Goal: Communication & Community: Share content

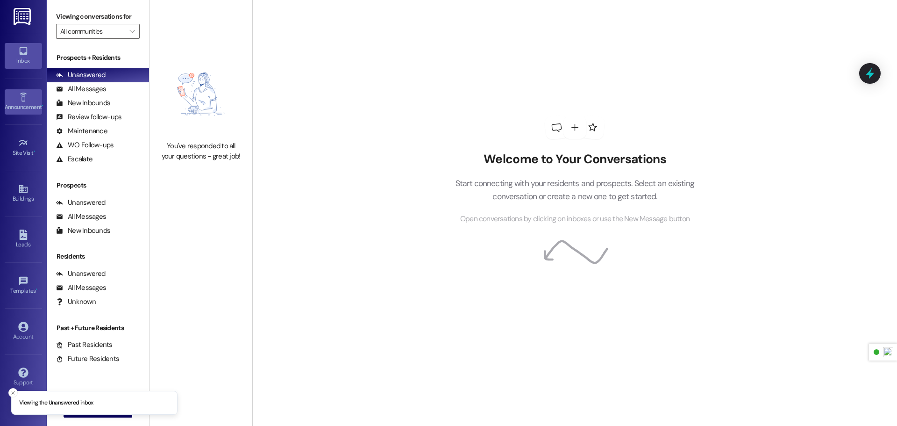
click at [16, 108] on div "Announcement •" at bounding box center [23, 106] width 47 height 9
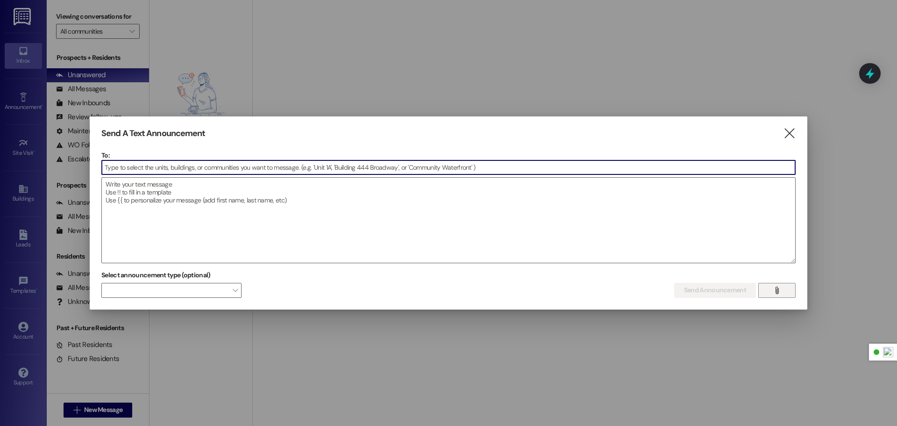
click at [786, 291] on button "" at bounding box center [776, 290] width 37 height 15
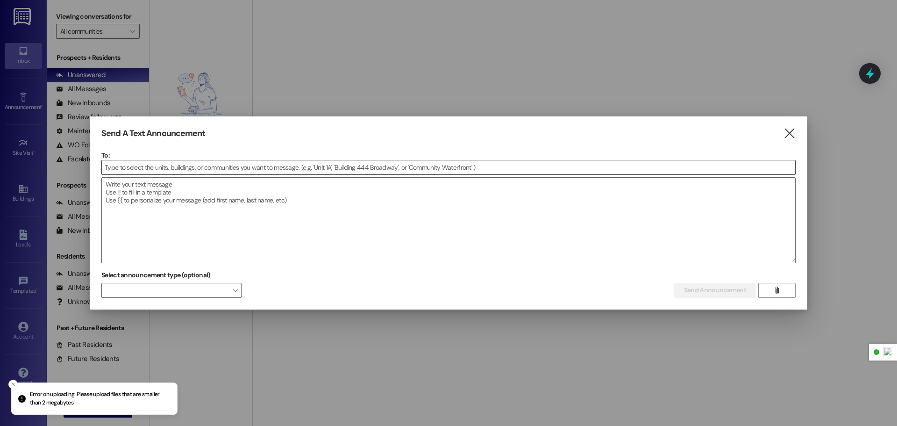
click at [165, 169] on input at bounding box center [448, 167] width 693 height 14
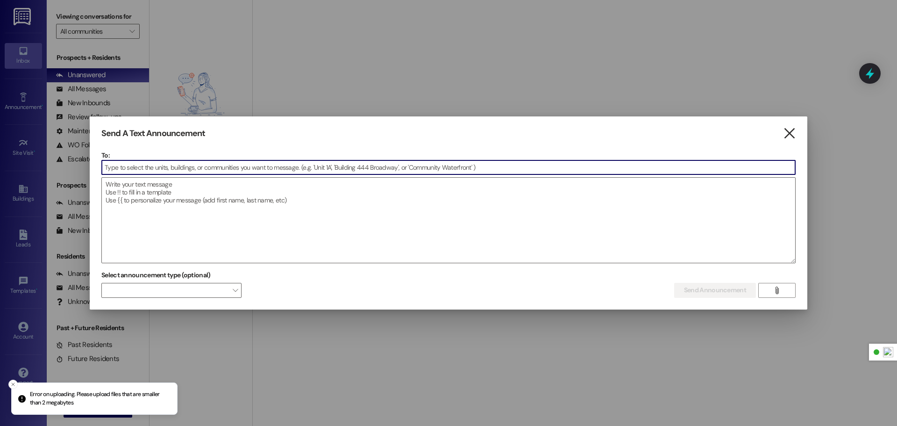
click at [793, 131] on icon "" at bounding box center [789, 133] width 13 height 10
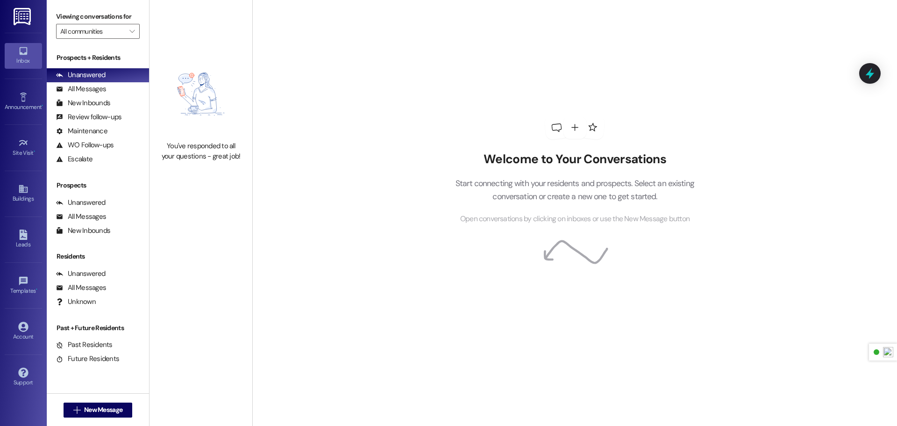
click at [18, 19] on img at bounding box center [23, 16] width 19 height 17
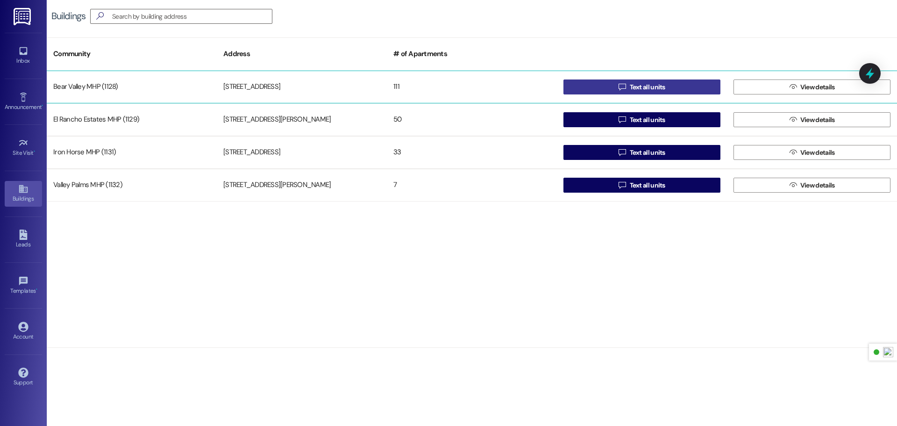
click at [656, 85] on span "Text all units" at bounding box center [647, 87] width 35 height 10
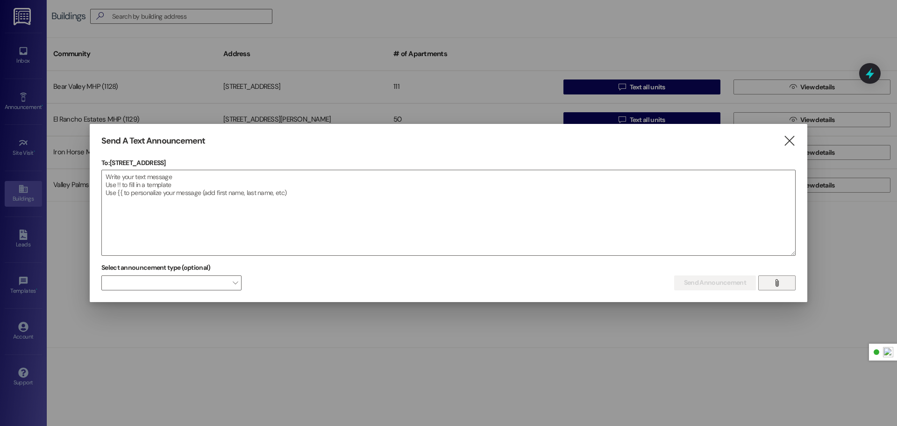
click at [791, 280] on button "" at bounding box center [776, 282] width 37 height 15
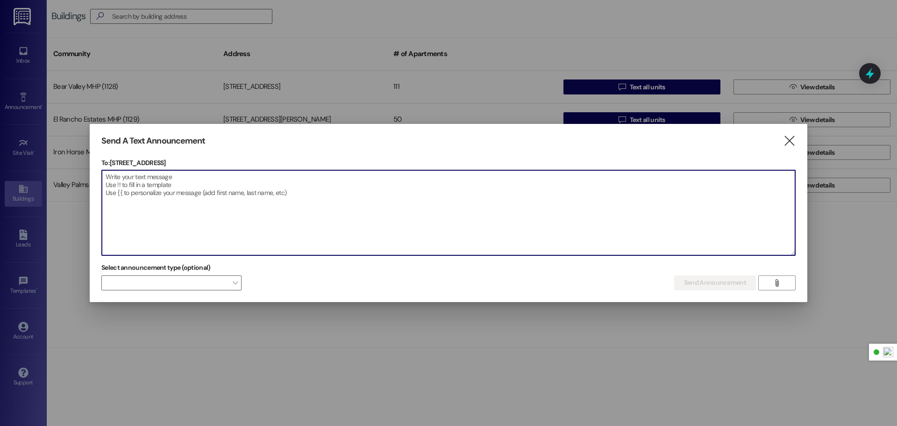
click at [755, 206] on textarea at bounding box center [448, 212] width 693 height 85
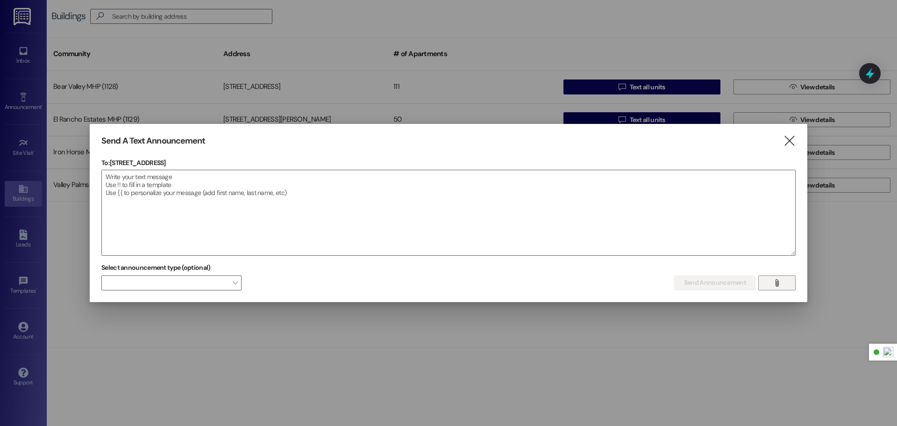
click at [775, 284] on icon "" at bounding box center [776, 282] width 7 height 7
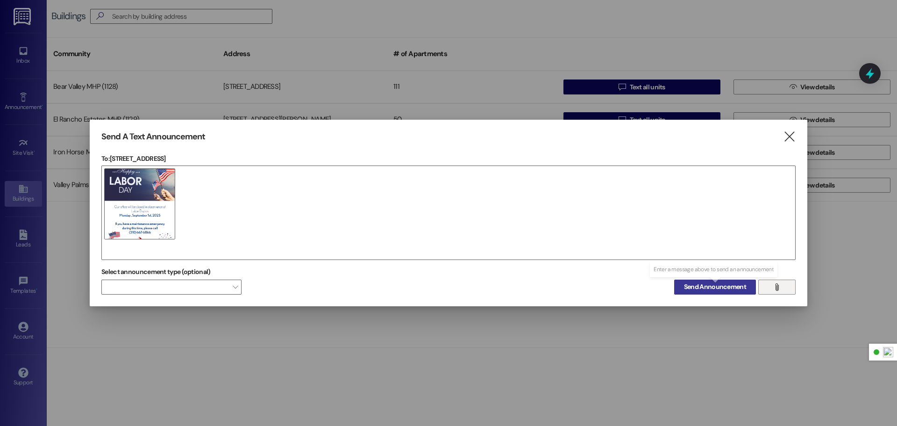
click at [716, 289] on span "Send Announcement" at bounding box center [715, 287] width 62 height 10
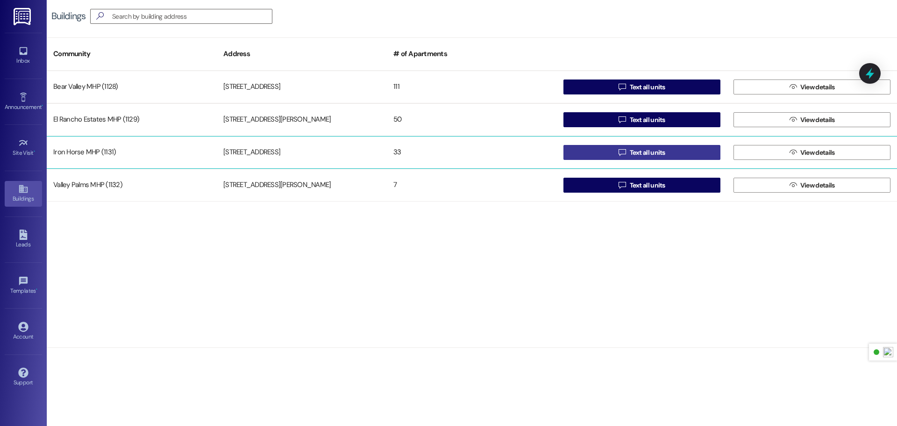
click at [665, 152] on span "Text all units" at bounding box center [647, 153] width 39 height 10
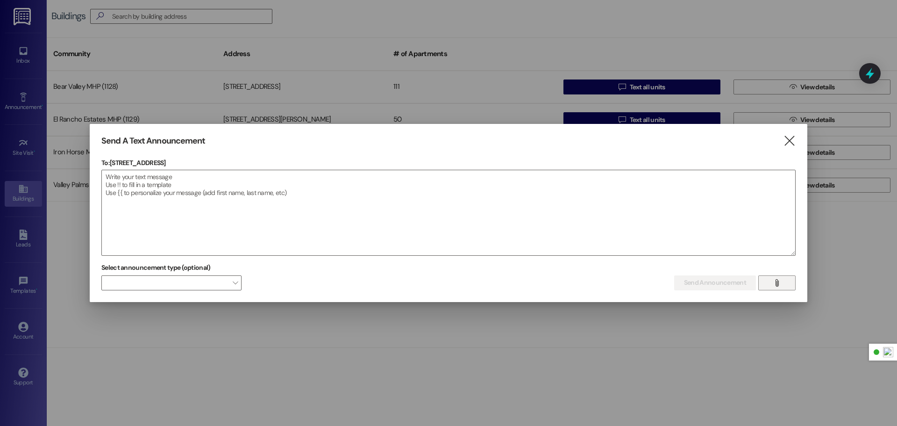
click at [786, 279] on button "" at bounding box center [776, 282] width 37 height 15
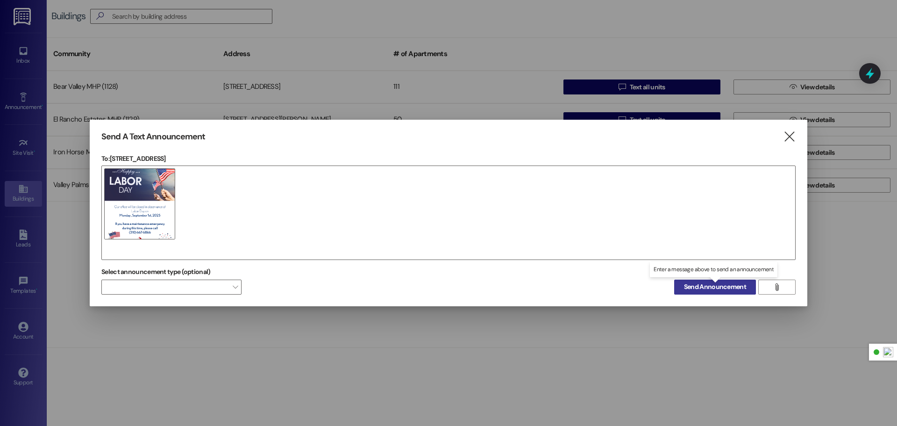
click at [714, 285] on span "Send Announcement" at bounding box center [715, 287] width 62 height 10
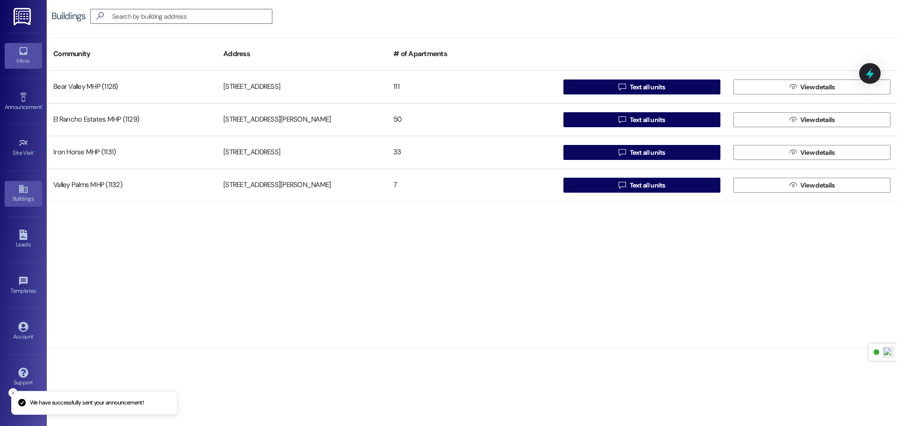
click at [21, 61] on div "Inbox" at bounding box center [23, 60] width 47 height 9
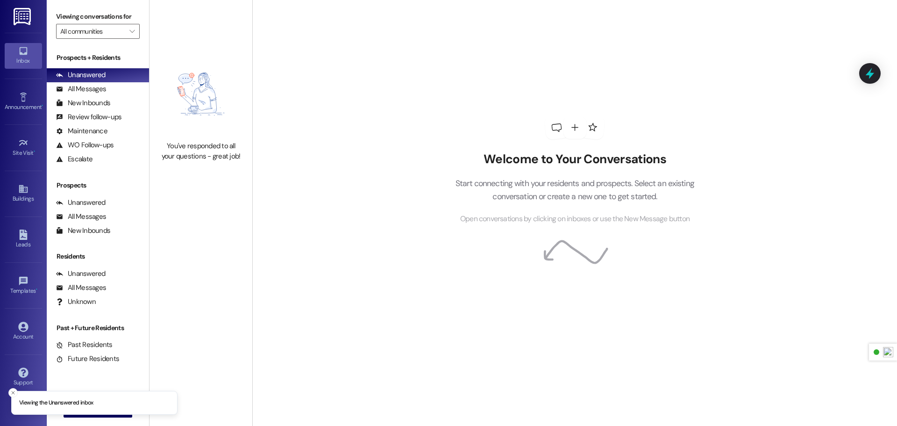
click at [26, 21] on img at bounding box center [23, 16] width 19 height 17
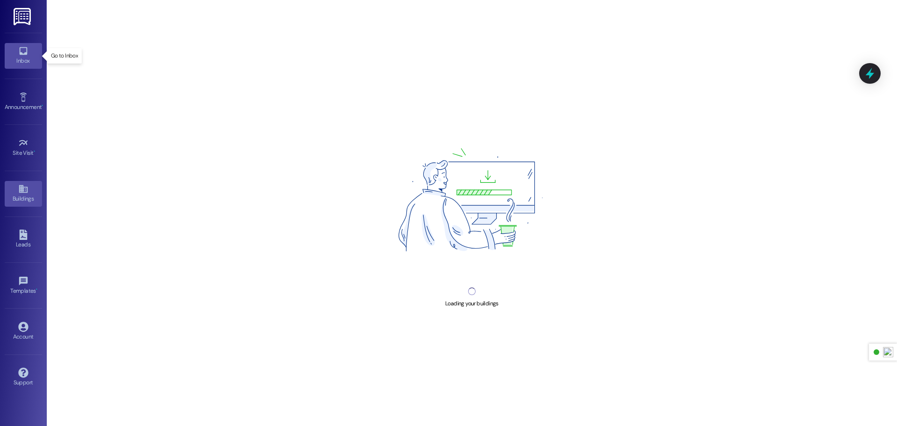
click at [23, 48] on icon at bounding box center [23, 51] width 8 height 8
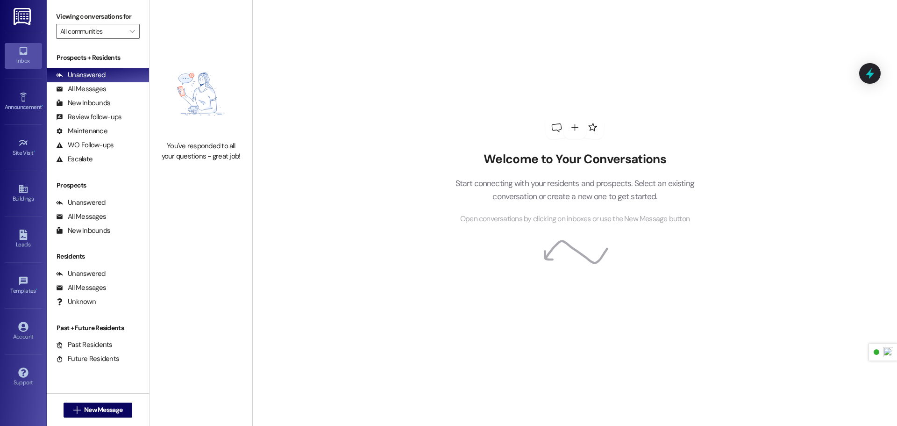
click at [28, 18] on img at bounding box center [23, 16] width 19 height 17
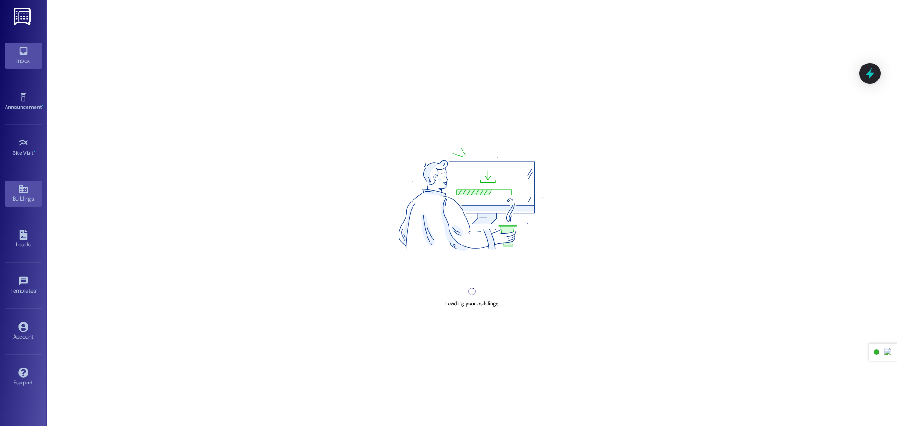
click at [24, 55] on icon at bounding box center [23, 51] width 10 height 10
